Goal: Task Accomplishment & Management: Use online tool/utility

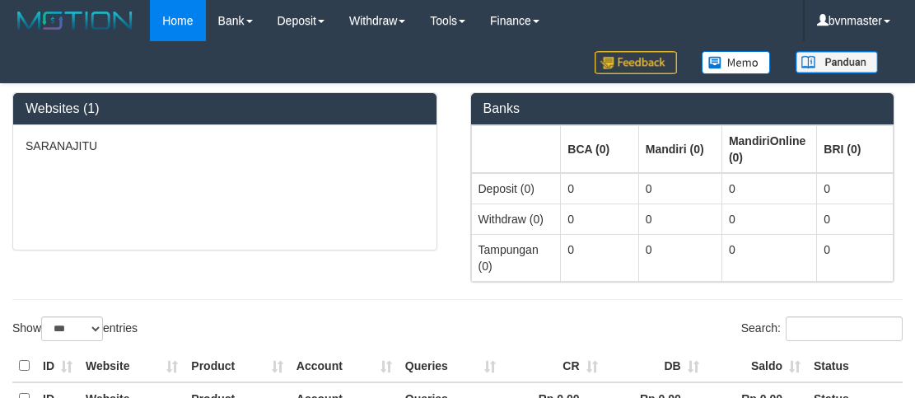
select select "***"
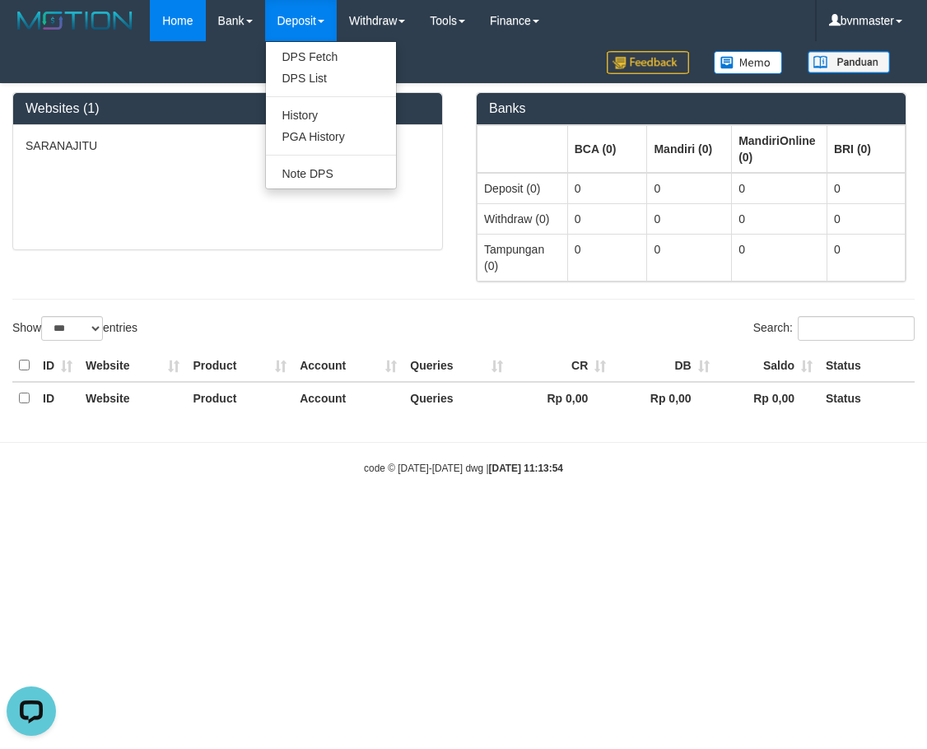
drag, startPoint x: 334, startPoint y: 16, endPoint x: 319, endPoint y: 44, distance: 31.7
click at [332, 16] on link "Deposit" at bounding box center [301, 20] width 72 height 41
click at [303, 138] on link "PGA History" at bounding box center [331, 136] width 130 height 21
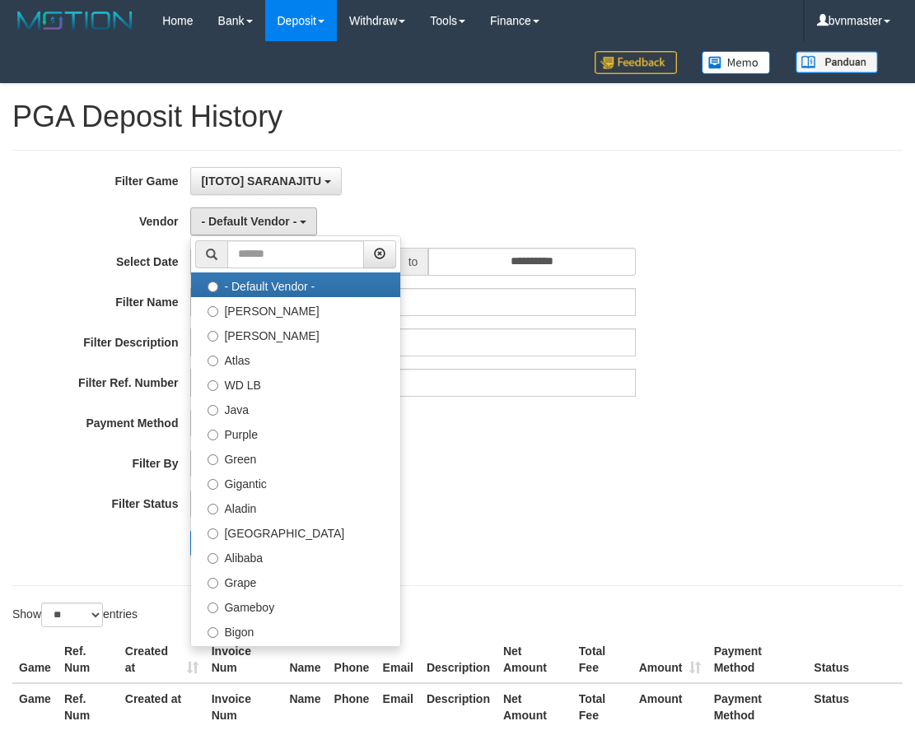
select select "**"
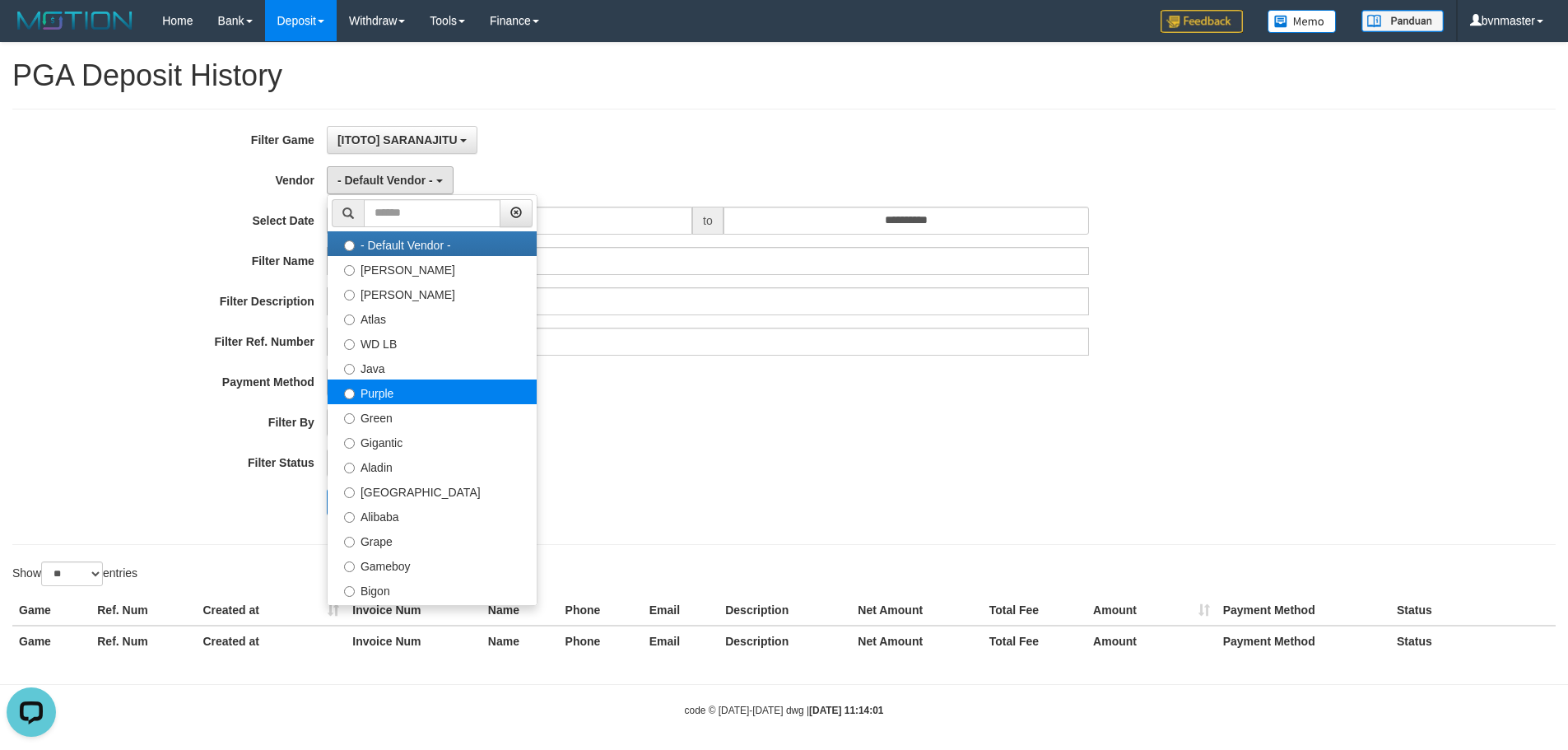
scroll to position [15, 0]
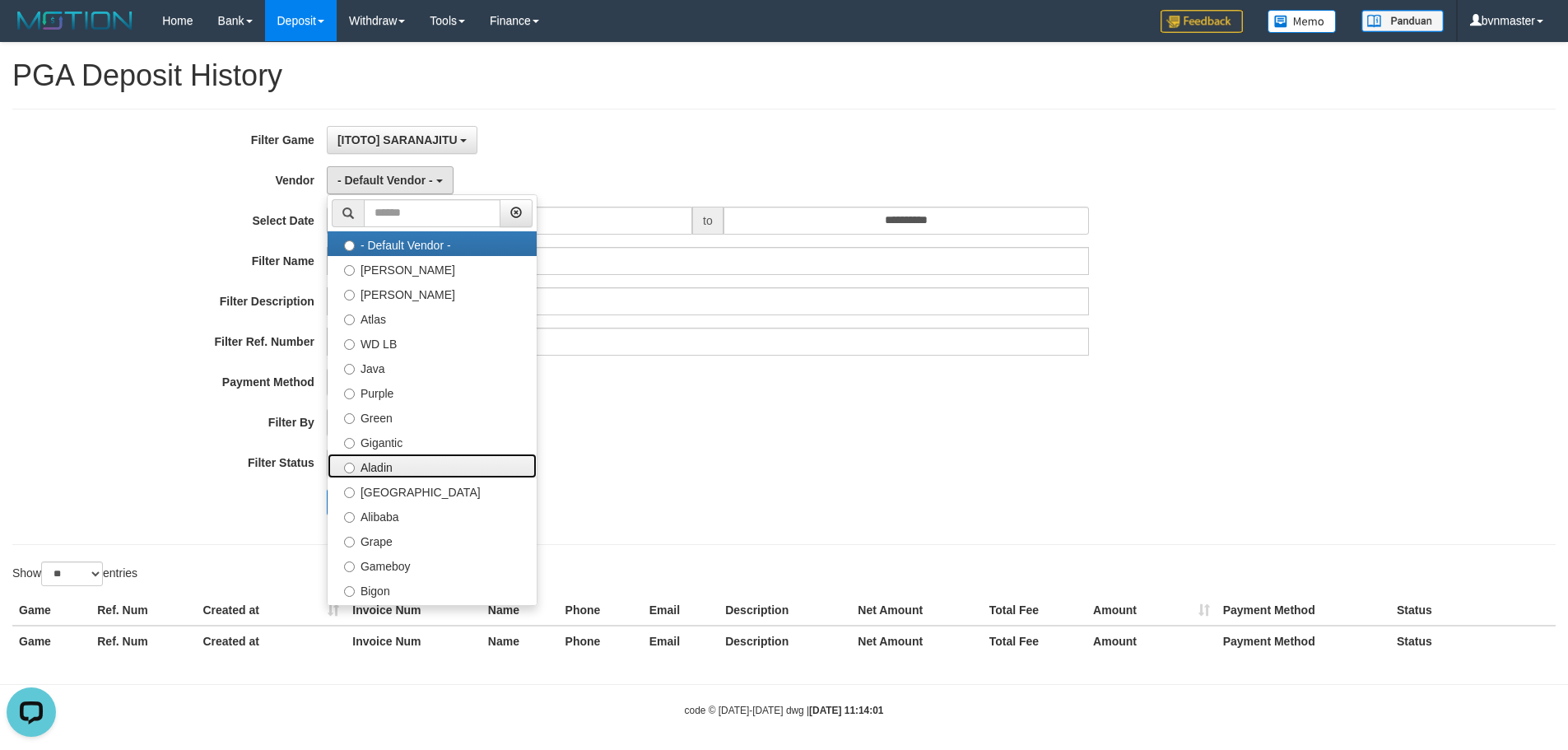
drag, startPoint x: 381, startPoint y: 471, endPoint x: 665, endPoint y: 378, distance: 298.8
click at [381, 469] on label "Aladin" at bounding box center [432, 466] width 209 height 25
select select "**********"
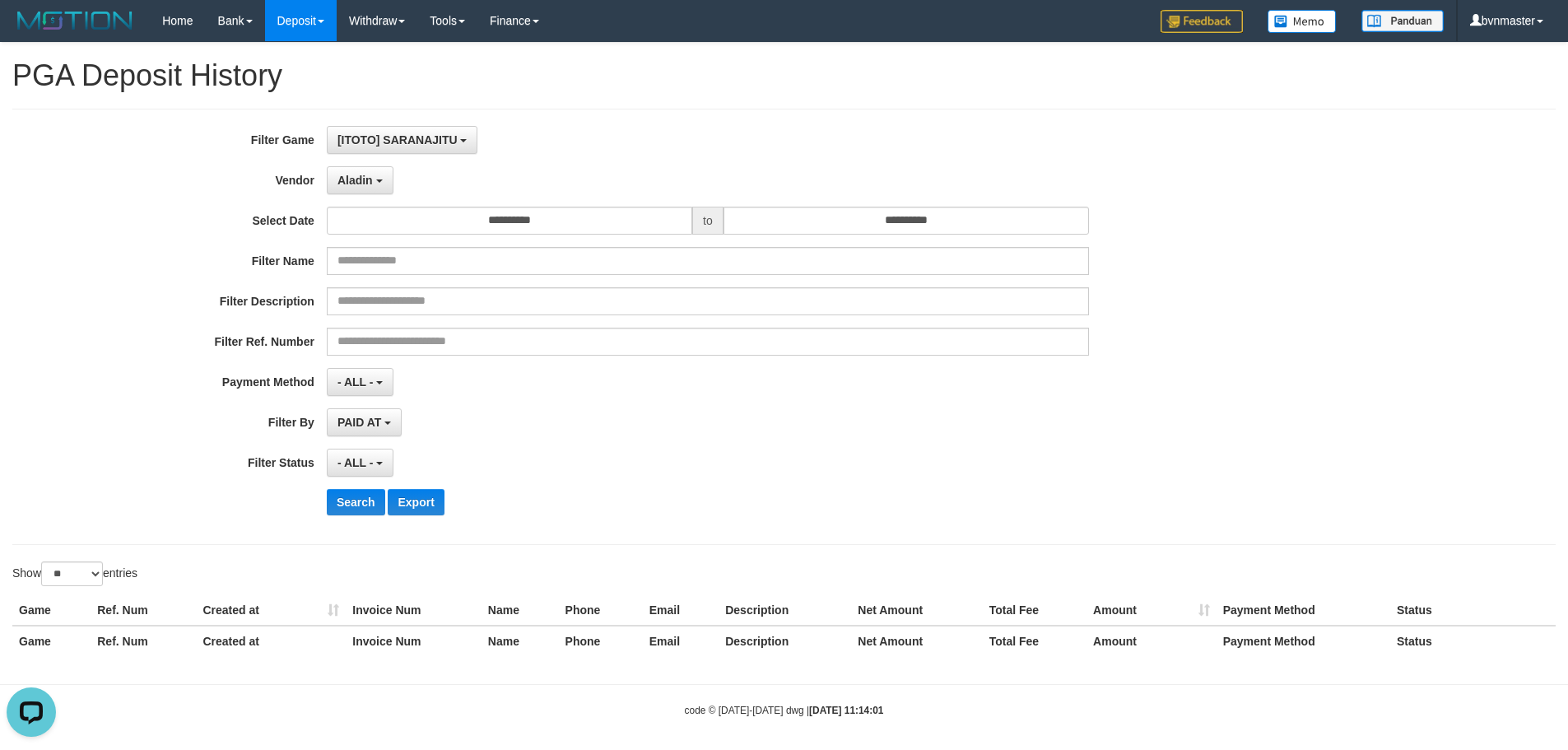
drag, startPoint x: 665, startPoint y: 378, endPoint x: 591, endPoint y: 253, distance: 145.3
click at [665, 378] on div "- ALL - SELECT ALL - ALL - SELECT PAYMENT METHOD Mandiri BNI OVO CIMB BRI MAYBA…" at bounding box center [708, 382] width 763 height 28
click at [591, 192] on div "Aladin - Default Vendor - [PERSON_NAME] Atlas WD LB Java Purple Green Gigantic …" at bounding box center [708, 180] width 763 height 28
click at [584, 209] on input "**********" at bounding box center [510, 221] width 366 height 28
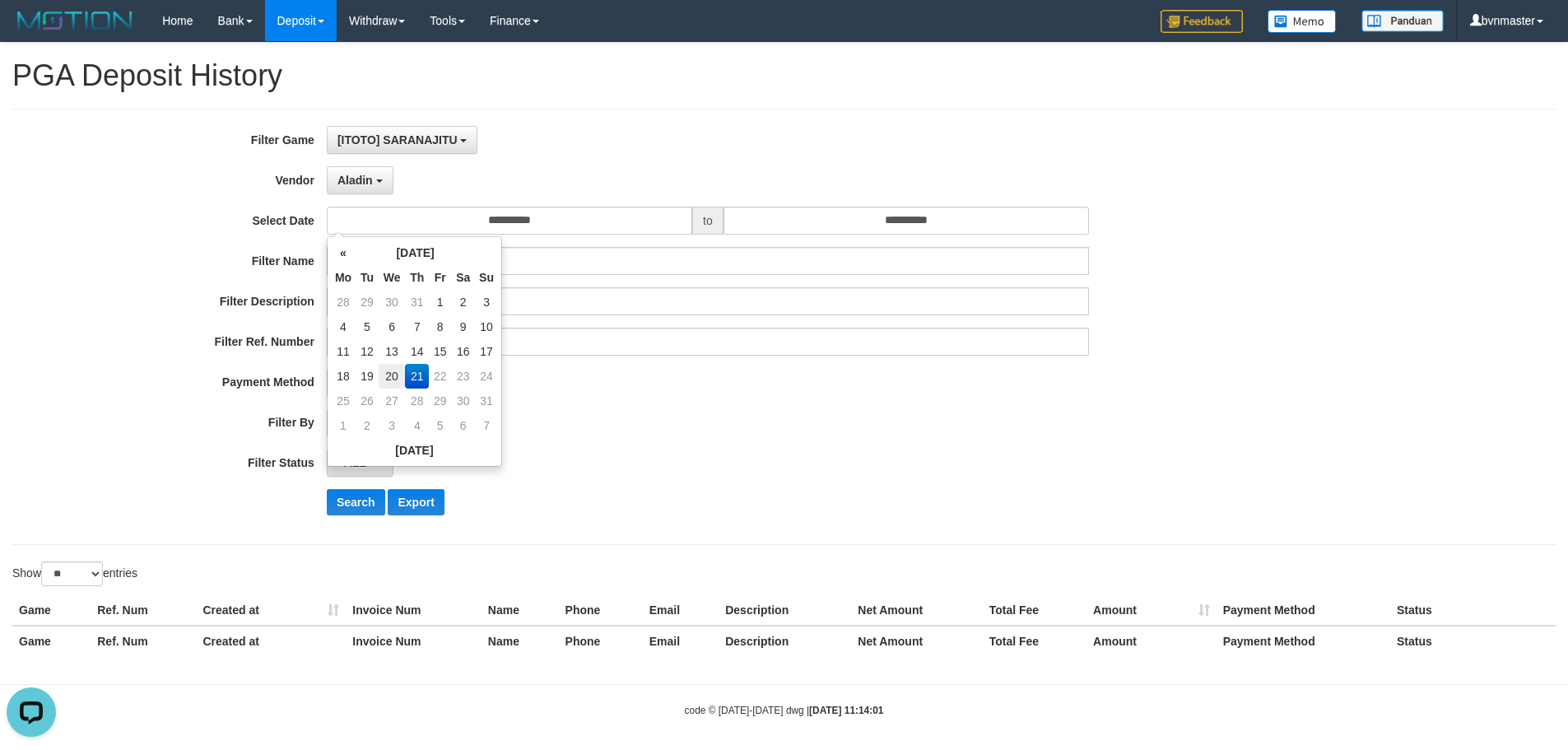
drag, startPoint x: 391, startPoint y: 377, endPoint x: 794, endPoint y: 301, distance: 410.1
click at [392, 376] on td "20" at bounding box center [392, 376] width 27 height 25
type input "**********"
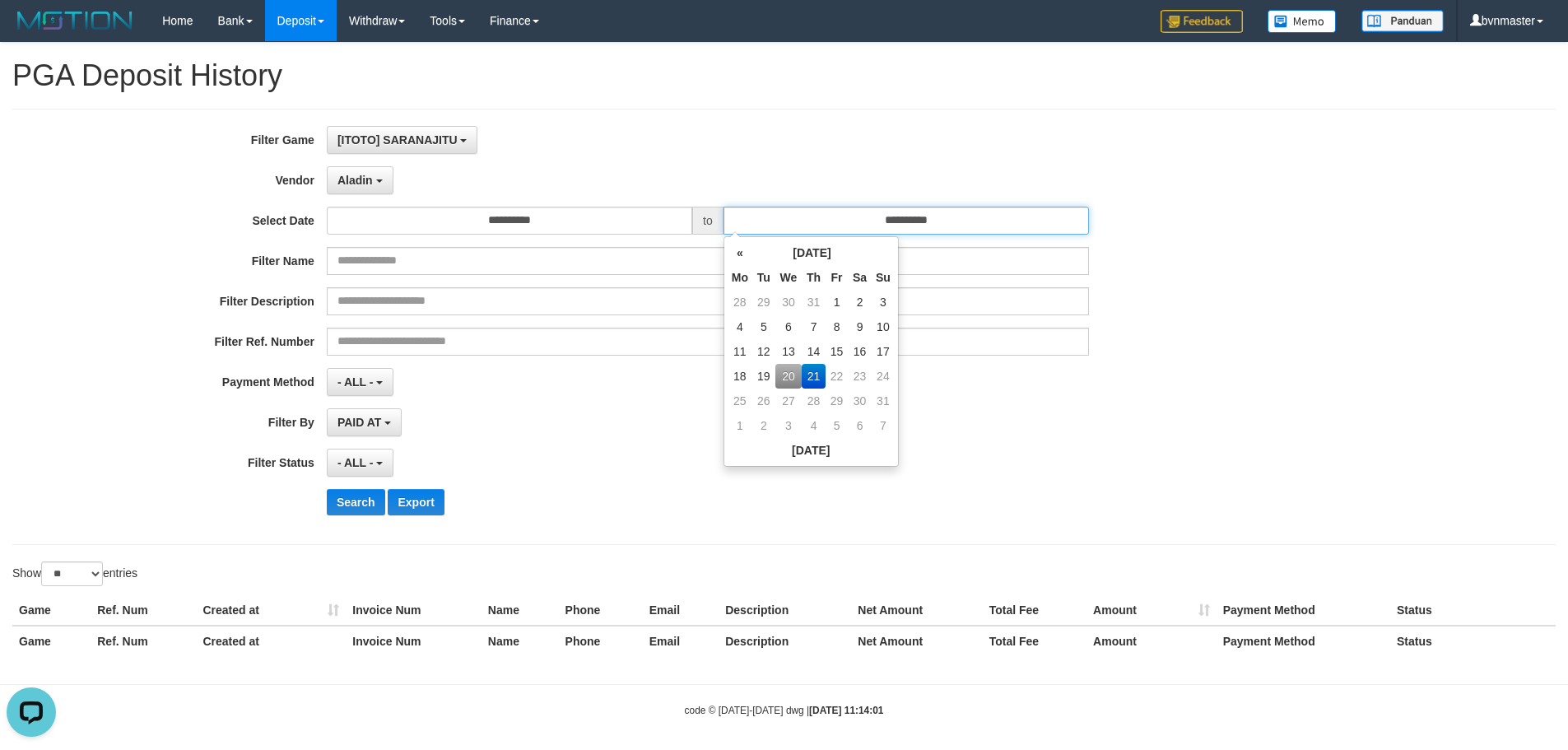
click at [887, 225] on input "**********" at bounding box center [906, 221] width 366 height 28
click at [782, 364] on td "20" at bounding box center [788, 376] width 27 height 25
type input "**********"
drag, startPoint x: 584, startPoint y: 427, endPoint x: 419, endPoint y: 471, distance: 170.8
click at [572, 420] on div "PAID AT PAID AT CREATED AT" at bounding box center [708, 422] width 763 height 28
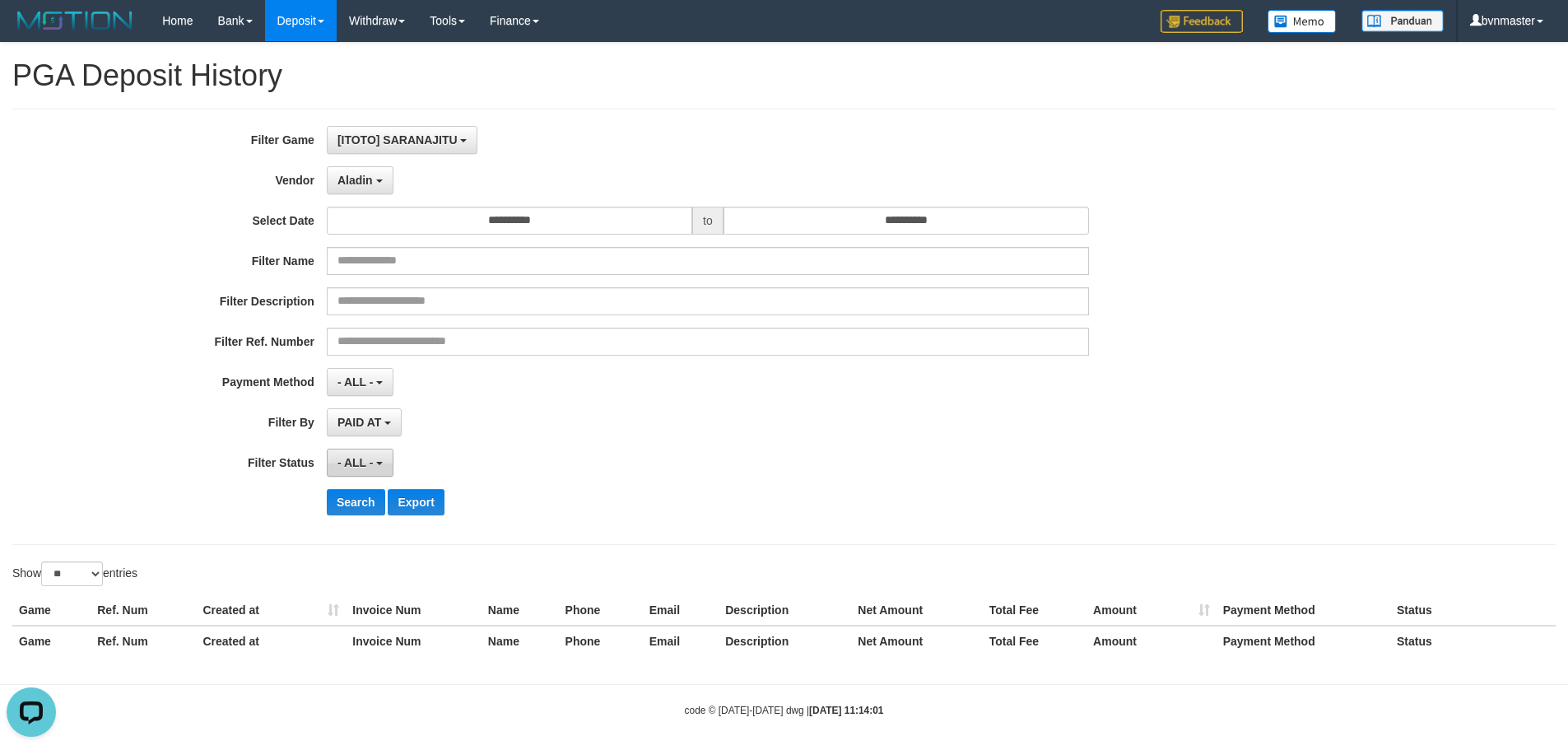
click at [380, 456] on button "- ALL -" at bounding box center [360, 463] width 67 height 28
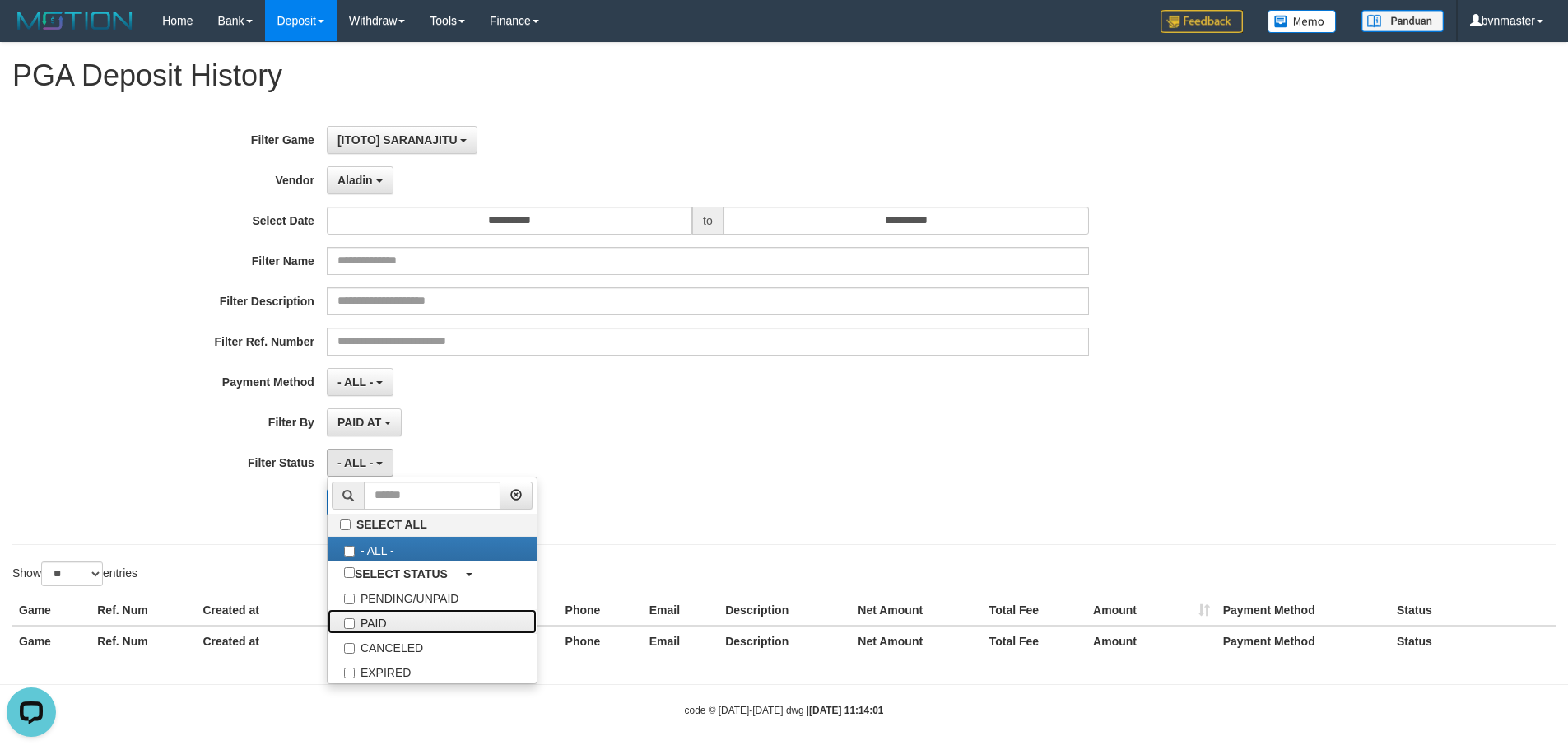
drag, startPoint x: 378, startPoint y: 623, endPoint x: 622, endPoint y: 537, distance: 258.7
click at [380, 622] on label "PAID" at bounding box center [432, 621] width 209 height 25
select select "*"
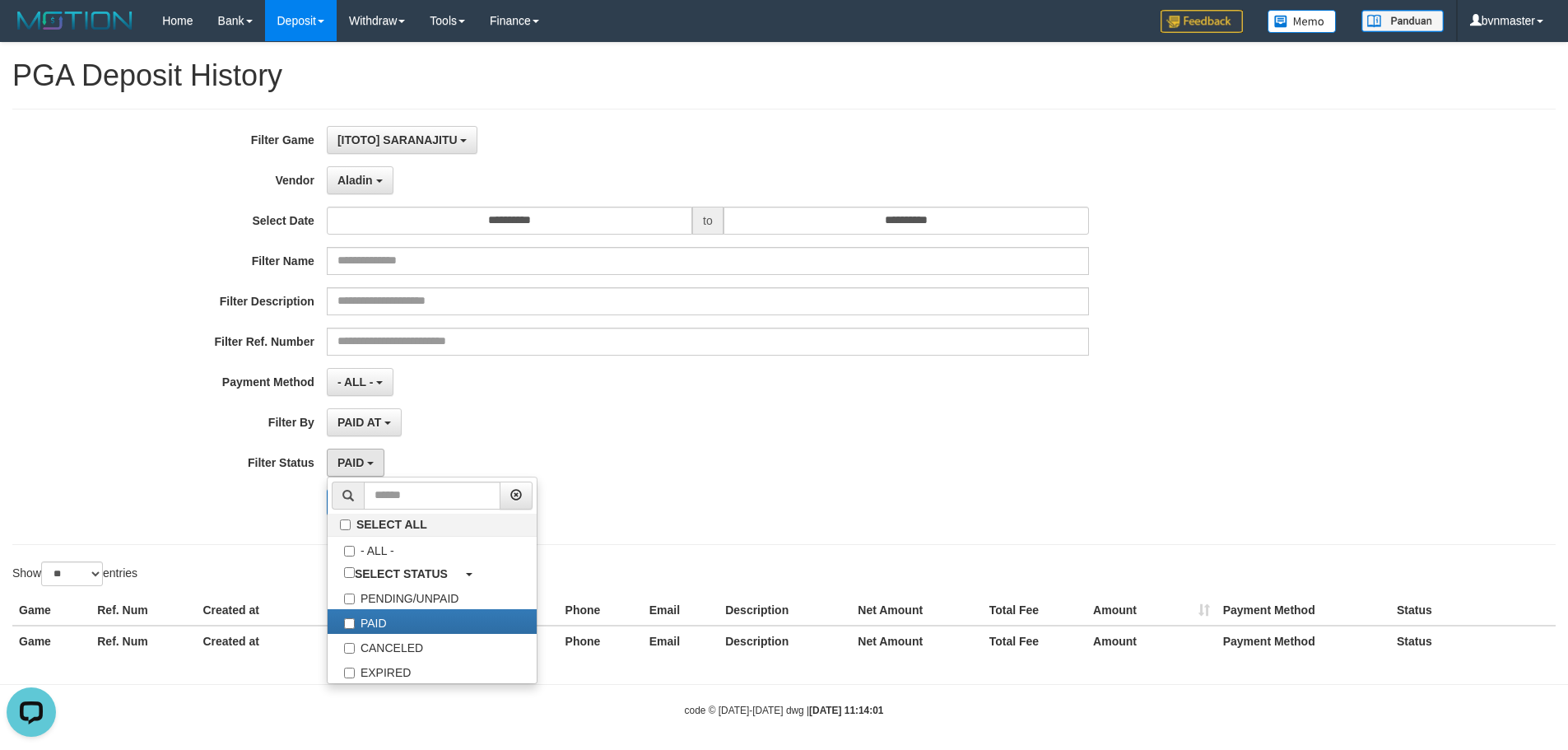
click at [658, 506] on div "Search Export" at bounding box center [816, 502] width 980 height 26
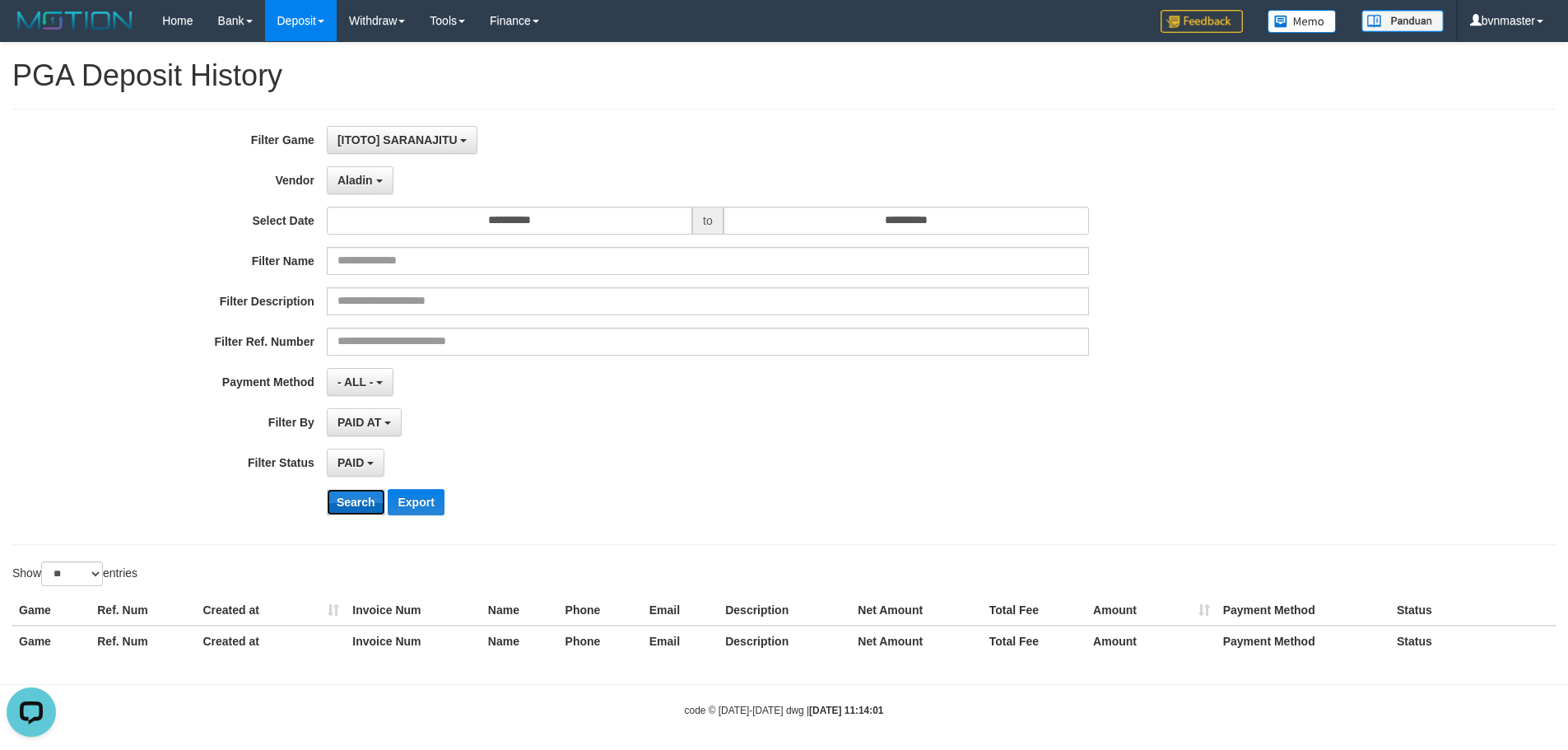
click at [354, 506] on button "Search" at bounding box center [356, 502] width 58 height 26
click at [548, 476] on div "**********" at bounding box center [654, 327] width 1307 height 402
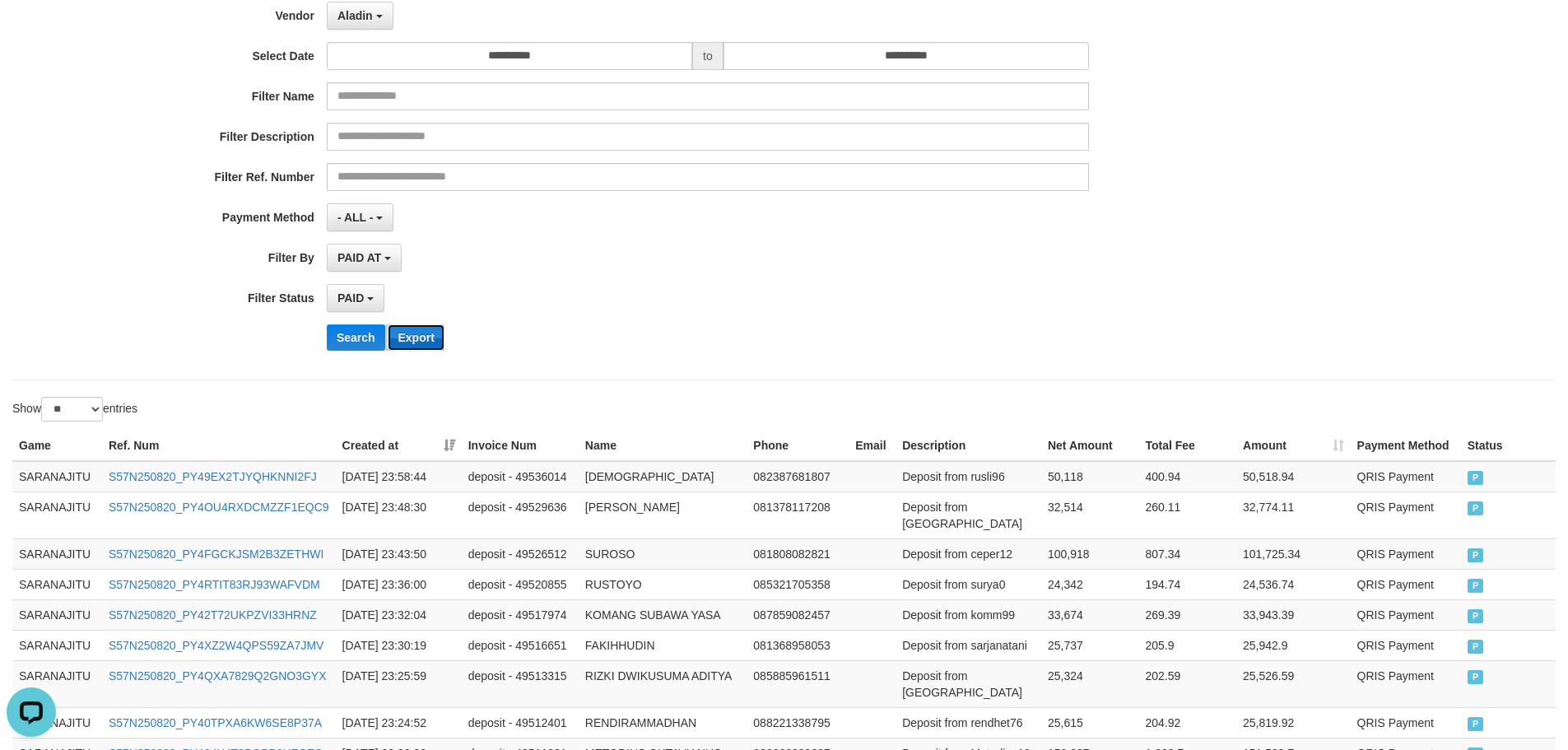
drag, startPoint x: 423, startPoint y: 350, endPoint x: 502, endPoint y: 341, distance: 79.5
click at [422, 348] on button "Export" at bounding box center [416, 337] width 56 height 26
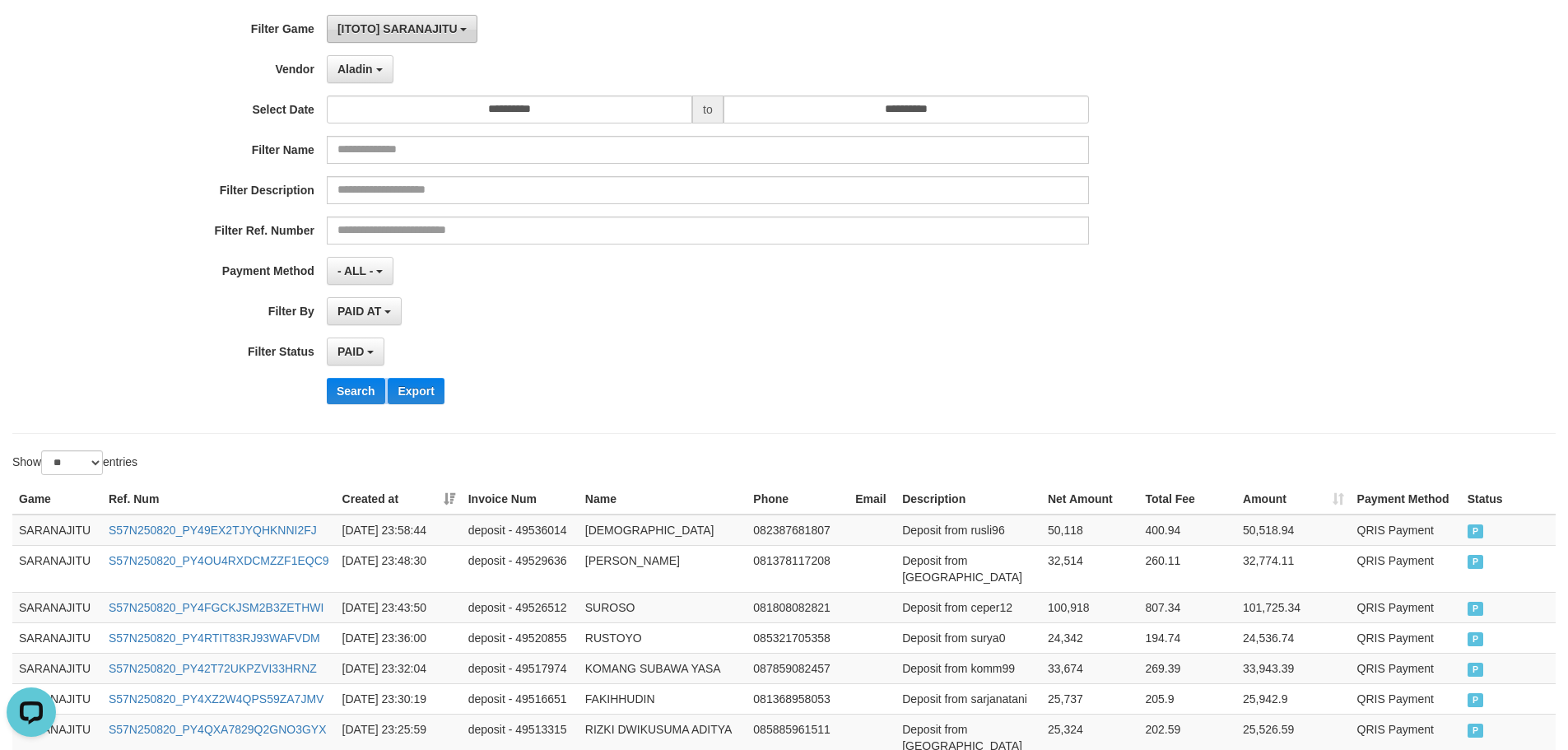
scroll to position [82, 0]
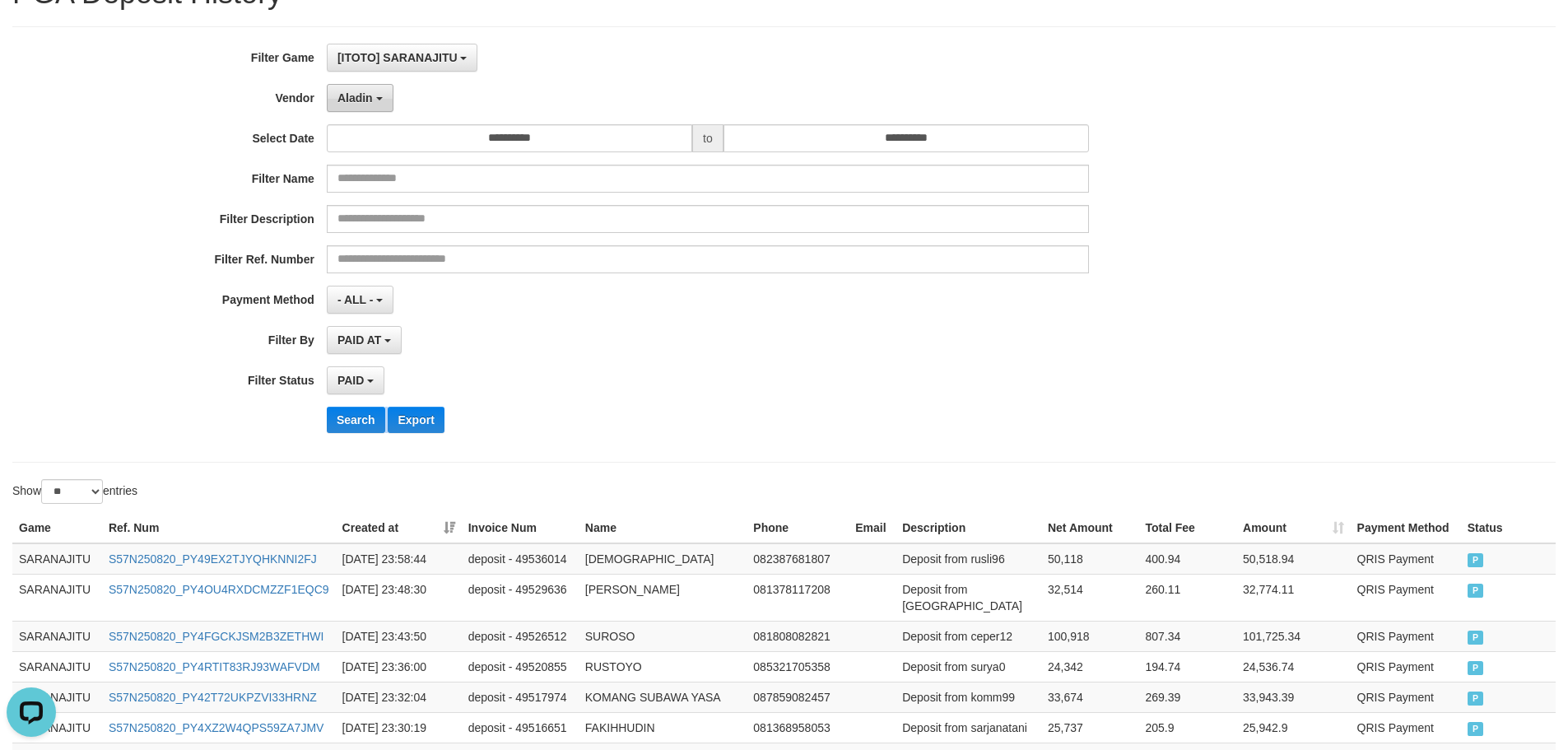
click at [364, 92] on span "Aladin" at bounding box center [355, 97] width 35 height 13
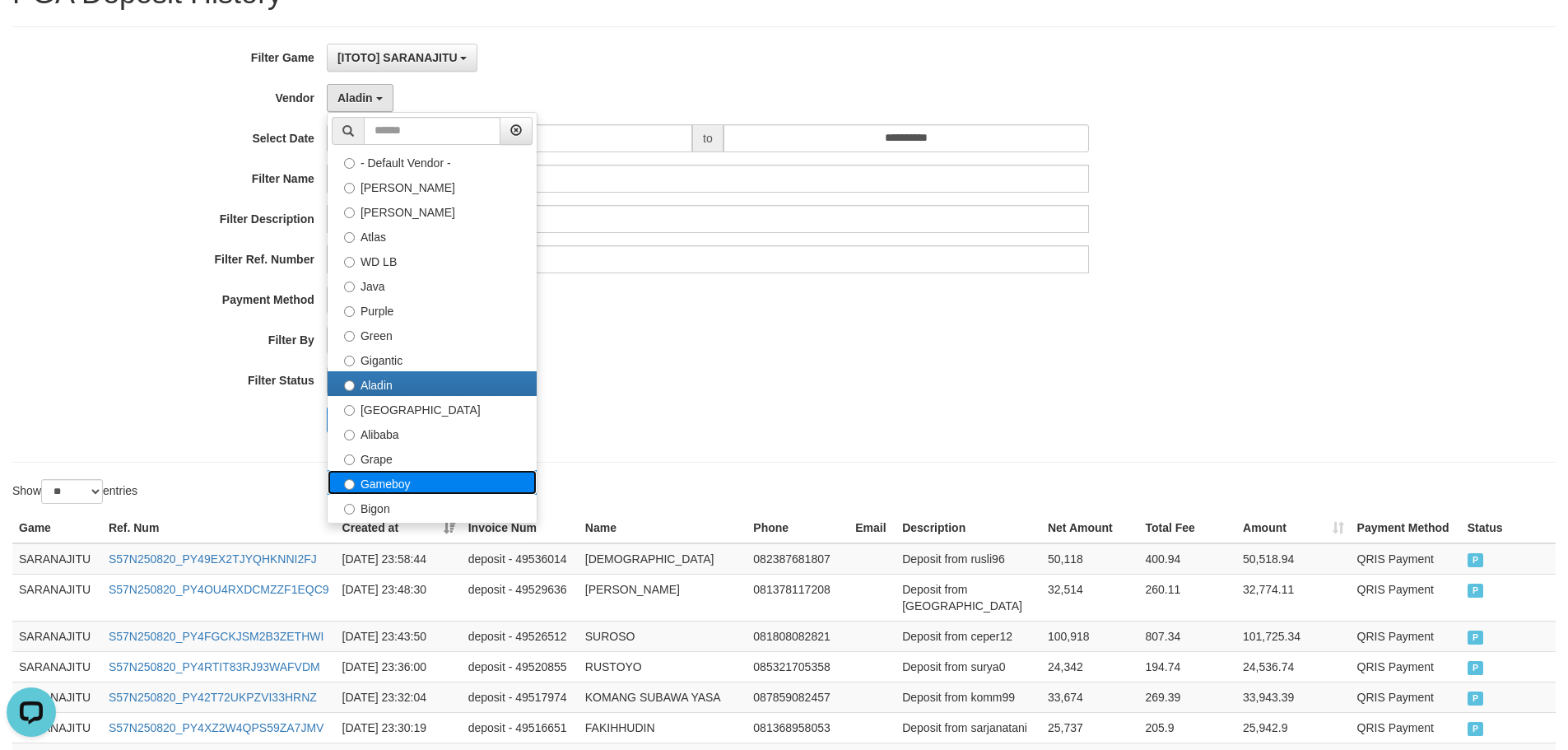
drag, startPoint x: 387, startPoint y: 487, endPoint x: 405, endPoint y: 464, distance: 29.2
click at [386, 487] on label "Gameboy" at bounding box center [432, 482] width 209 height 25
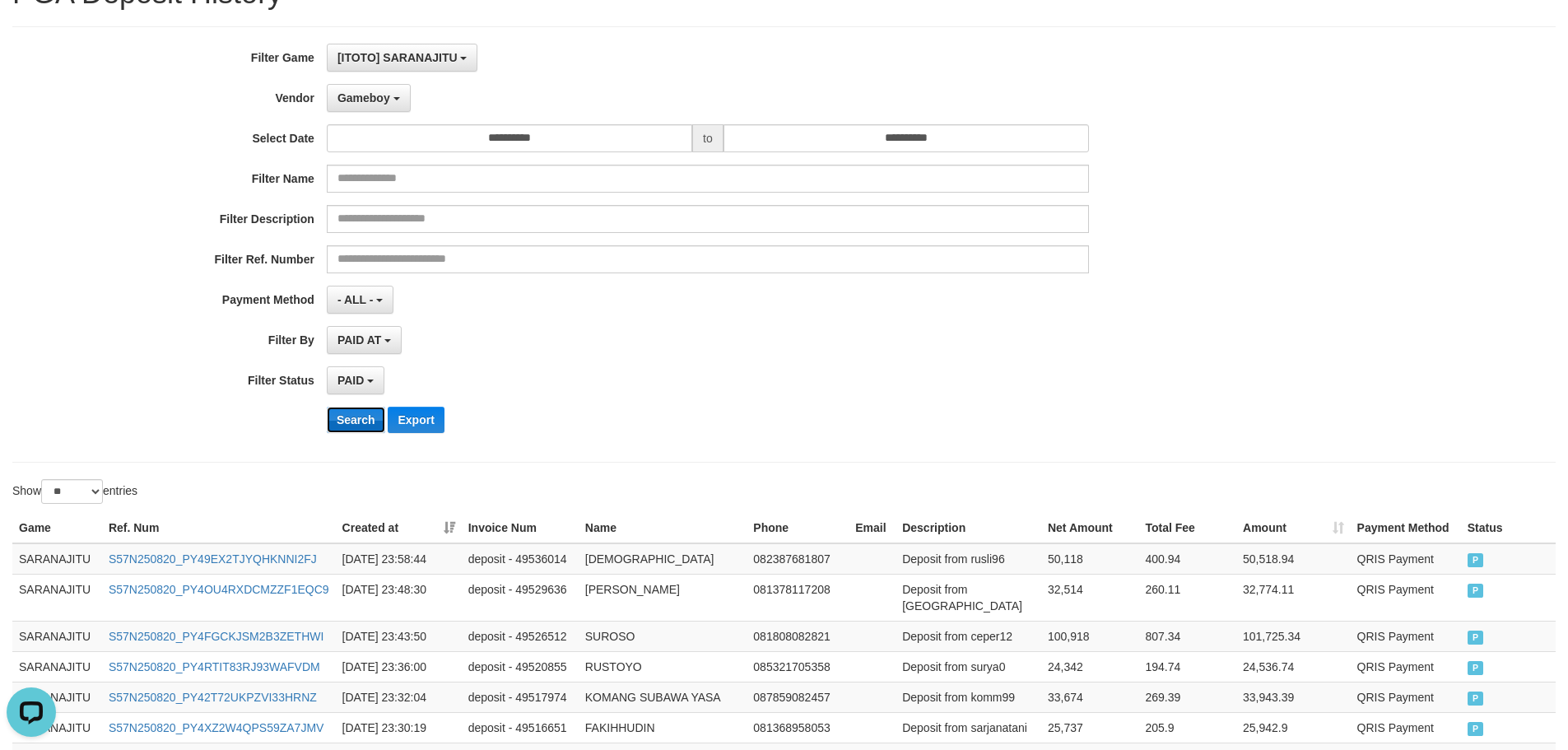
click at [349, 417] on button "Search" at bounding box center [356, 420] width 58 height 26
drag, startPoint x: 698, startPoint y: 371, endPoint x: 493, endPoint y: 397, distance: 206.6
click at [672, 371] on div "PAID SELECT ALL - ALL - SELECT STATUS PENDING/UNPAID PAID CANCELED EXPIRED" at bounding box center [708, 380] width 763 height 28
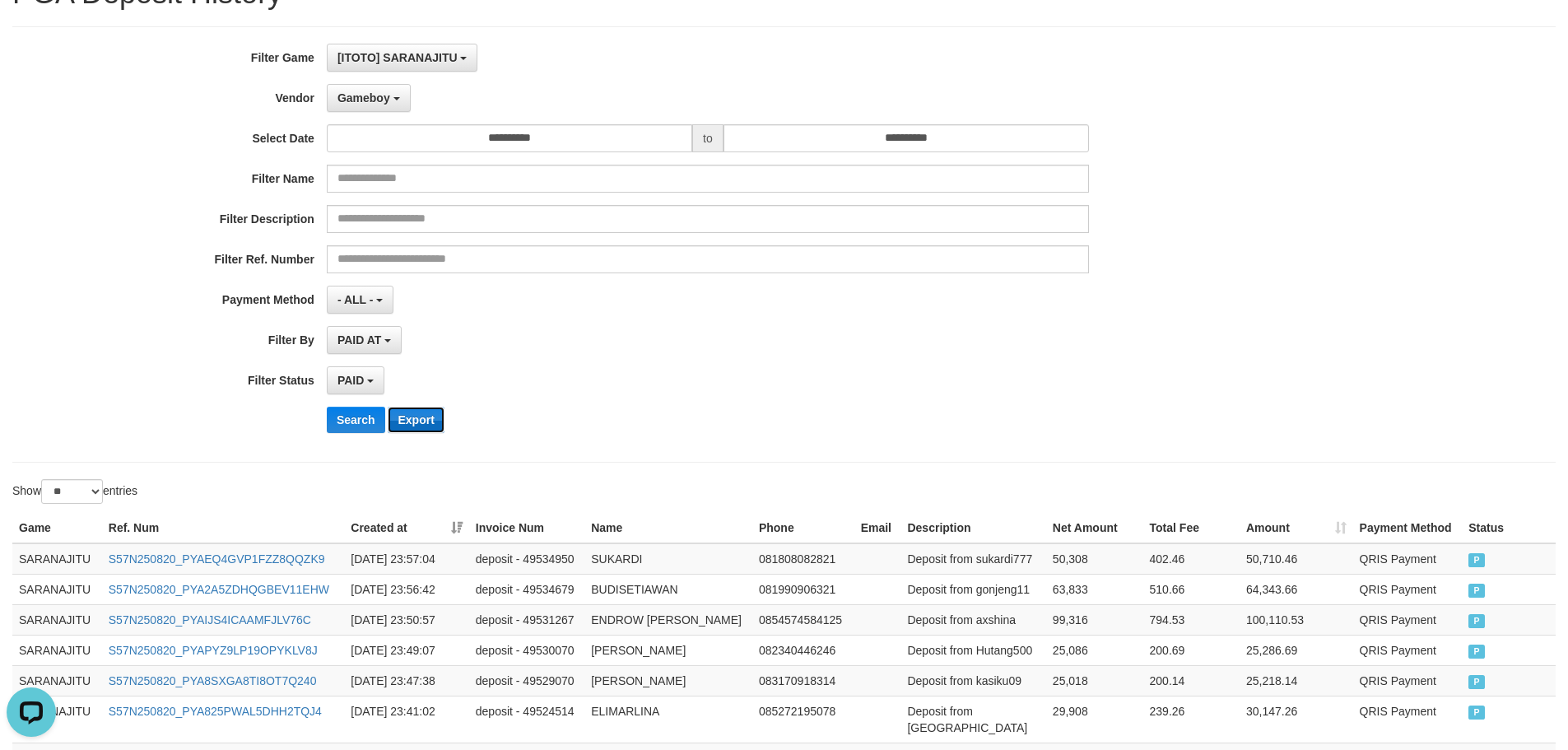
drag, startPoint x: 418, startPoint y: 423, endPoint x: 430, endPoint y: 412, distance: 16.3
click at [418, 422] on button "Export" at bounding box center [416, 420] width 56 height 26
drag, startPoint x: 365, startPoint y: 80, endPoint x: 373, endPoint y: 91, distance: 13.6
click at [365, 80] on div "**********" at bounding box center [654, 245] width 1307 height 402
click at [373, 93] on span "Gameboy" at bounding box center [364, 97] width 53 height 13
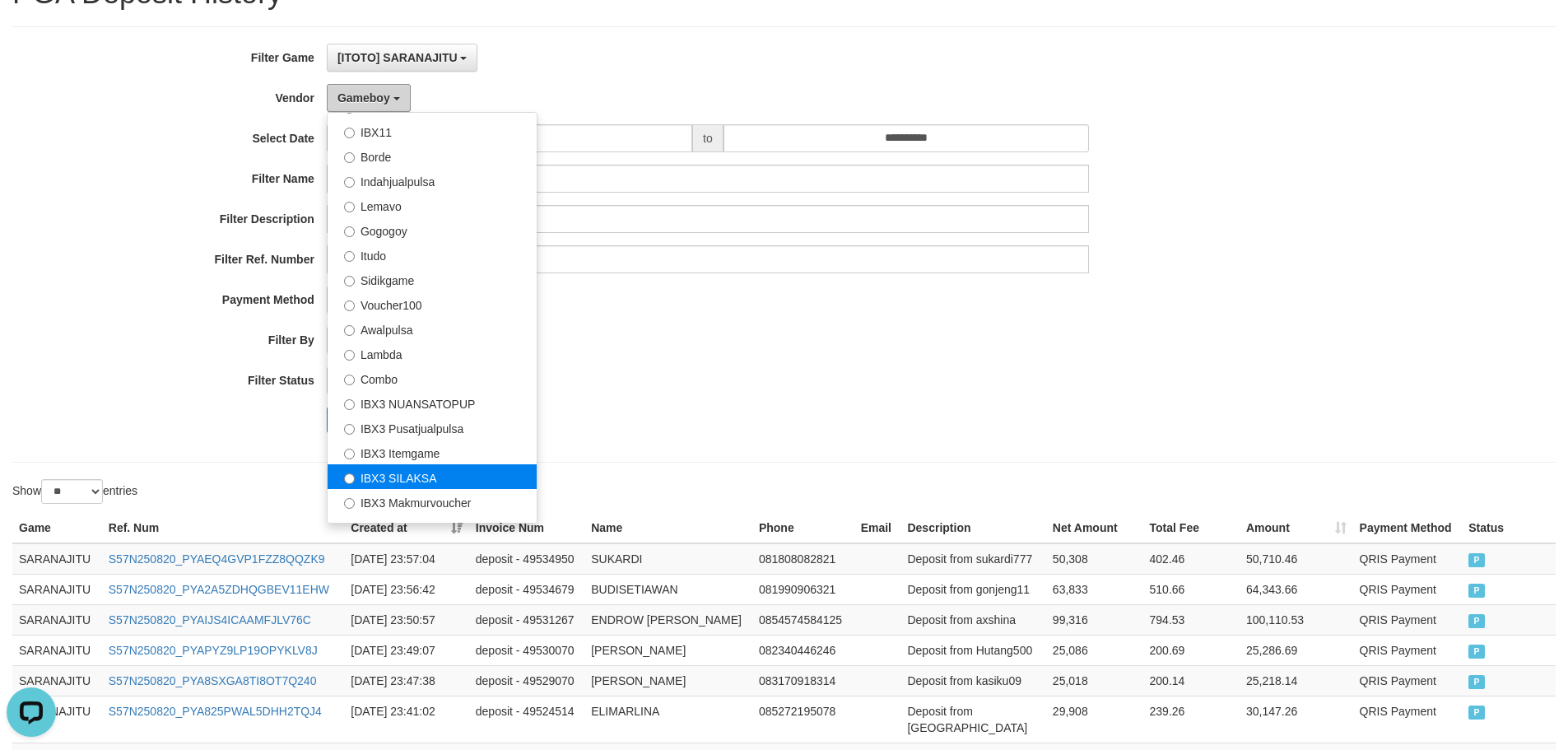
scroll to position [540, 0]
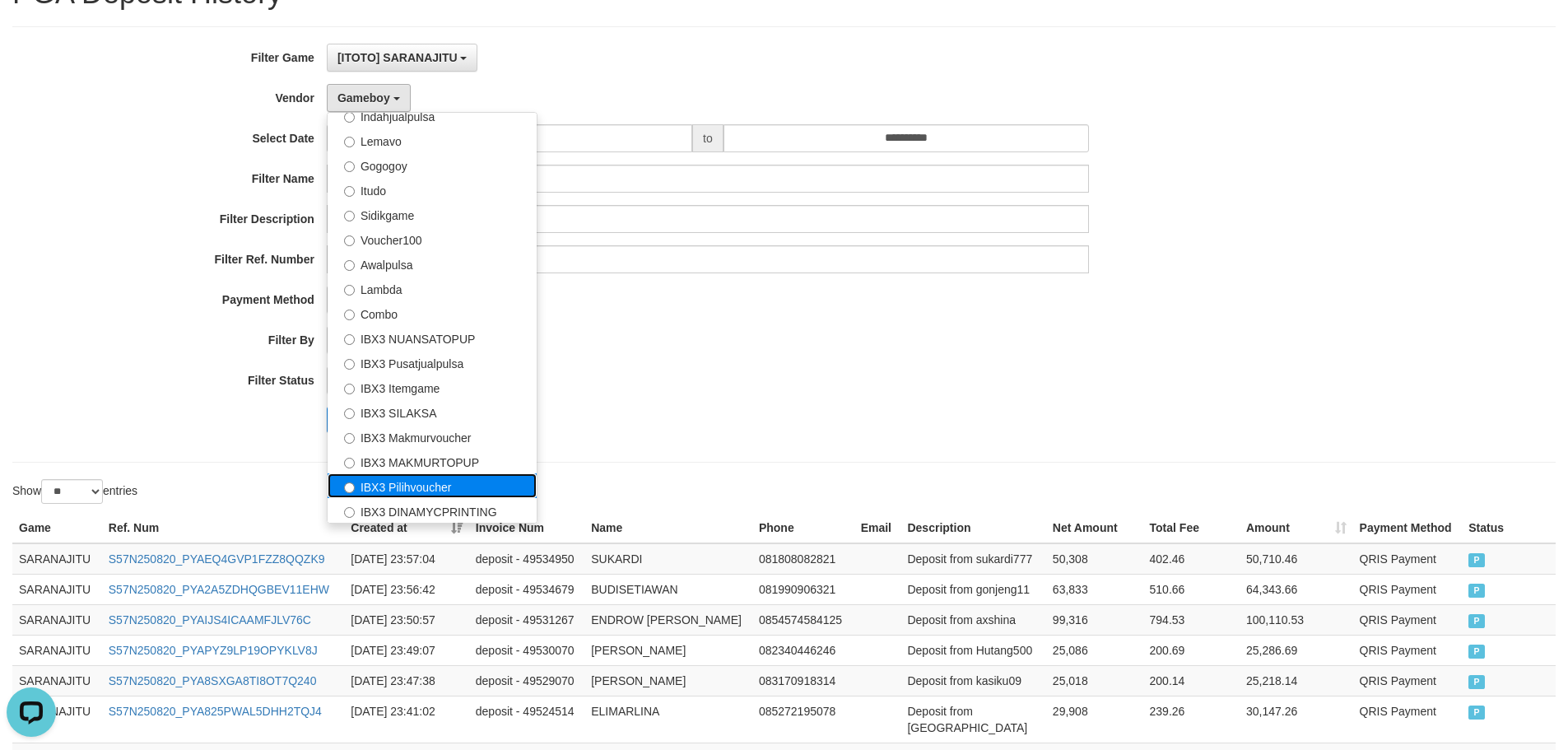
click at [422, 488] on label "IBX3 Pilihvoucher" at bounding box center [432, 486] width 209 height 25
select select "**********"
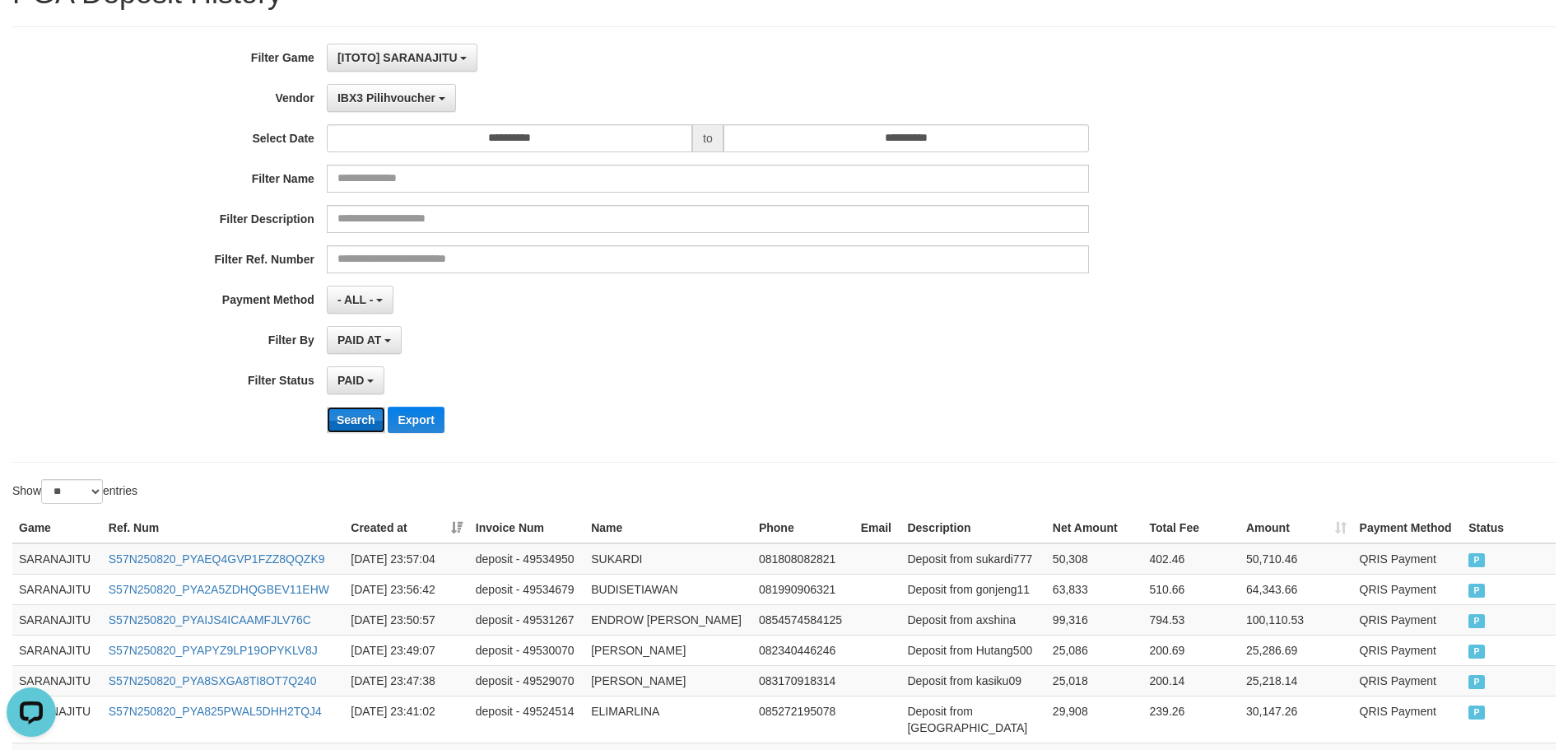
click at [353, 420] on button "Search" at bounding box center [356, 420] width 58 height 26
drag, startPoint x: 637, startPoint y: 371, endPoint x: 563, endPoint y: 369, distance: 74.0
click at [563, 369] on div "PAID SELECT ALL - ALL - SELECT STATUS PENDING/UNPAID PAID CANCELED EXPIRED" at bounding box center [708, 380] width 763 height 28
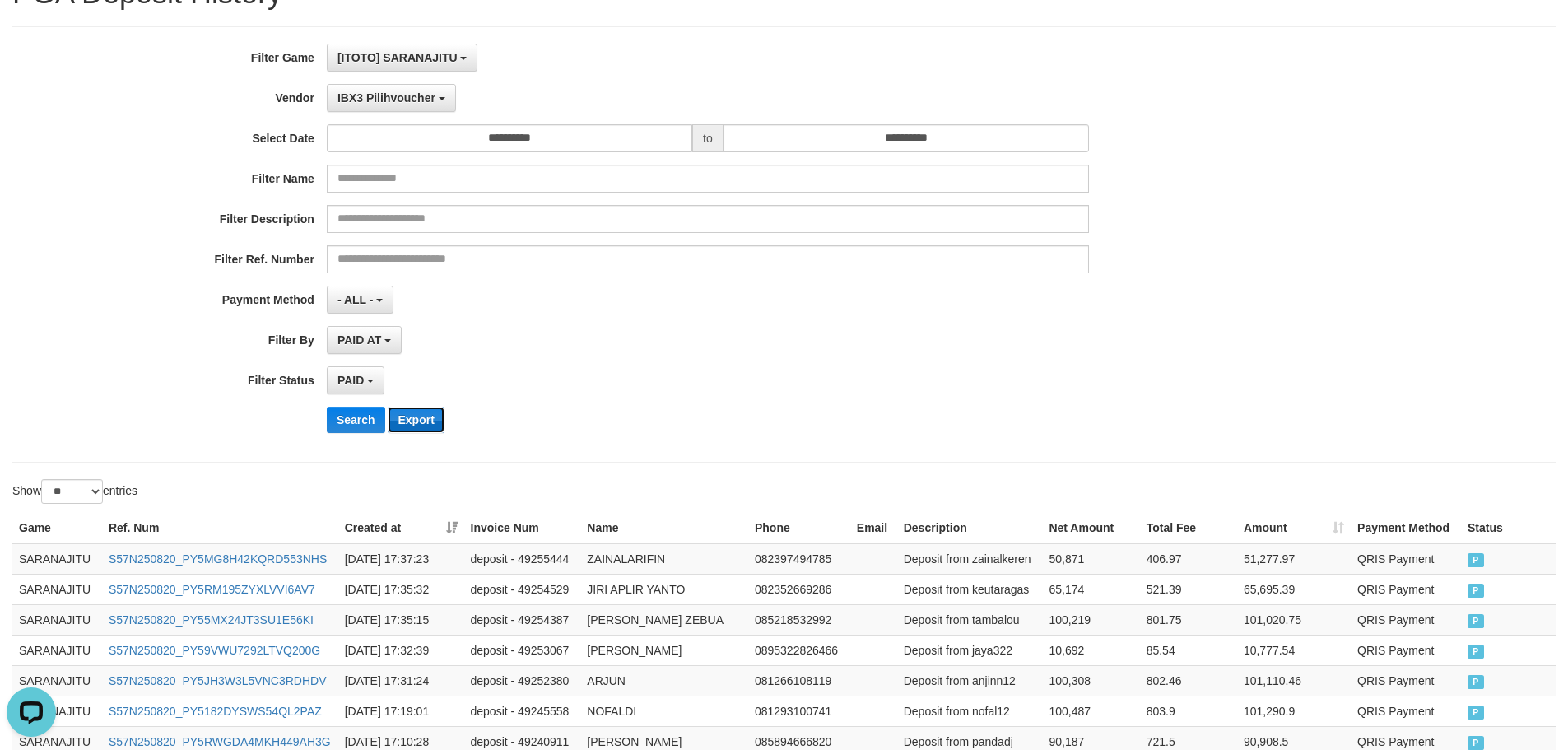
click at [413, 416] on button "Export" at bounding box center [416, 420] width 56 height 26
click at [654, 310] on div "- ALL - SELECT ALL - ALL - SELECT PAYMENT METHOD Mandiri BNI OVO CIMB BRI MAYBA…" at bounding box center [708, 300] width 763 height 28
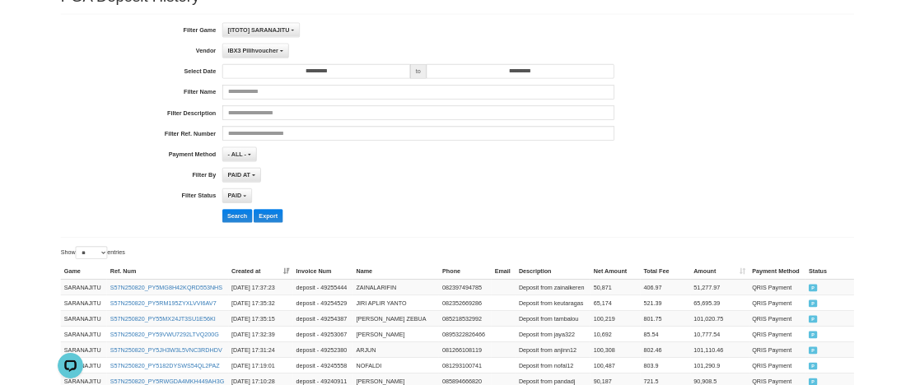
scroll to position [124, 0]
